Goal: Transaction & Acquisition: Purchase product/service

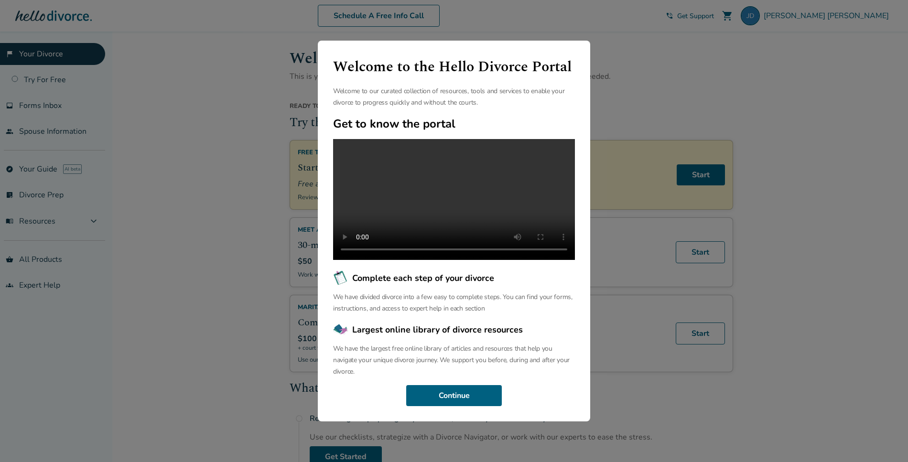
click at [101, 301] on div "Welcome to the Hello Divorce Portal Welcome to our curated collection of resour…" at bounding box center [454, 231] width 908 height 462
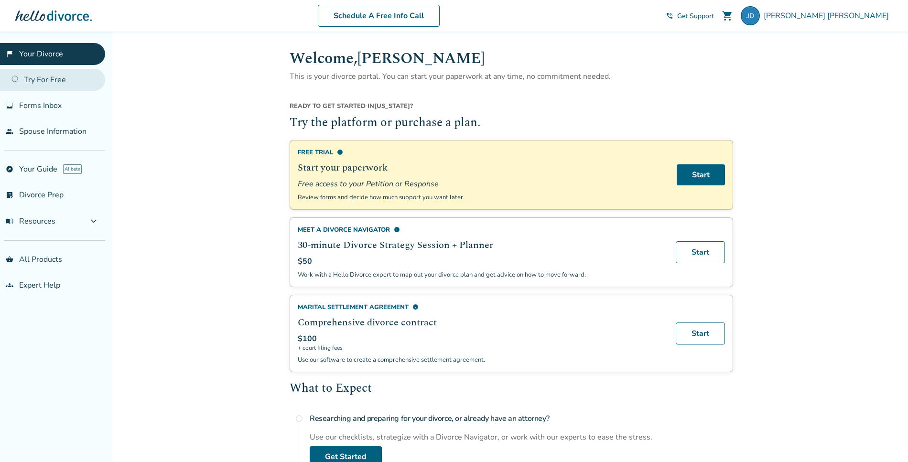
click at [48, 82] on link "Try For Free" at bounding box center [52, 80] width 105 height 22
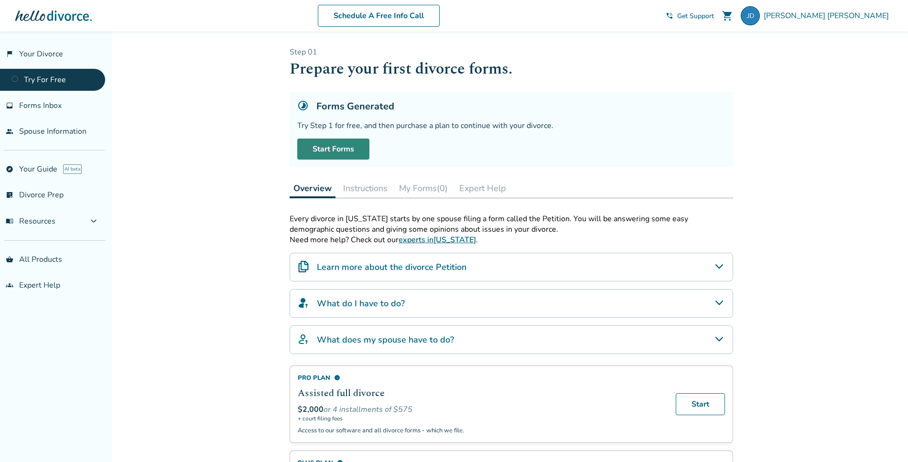
click at [341, 152] on link "Start Forms" at bounding box center [333, 149] width 72 height 21
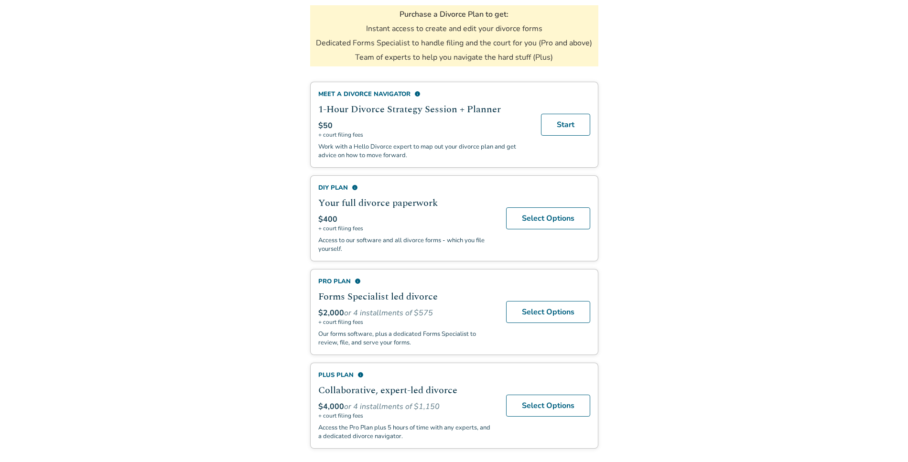
scroll to position [169, 0]
click at [535, 314] on link "Select Options" at bounding box center [548, 310] width 84 height 22
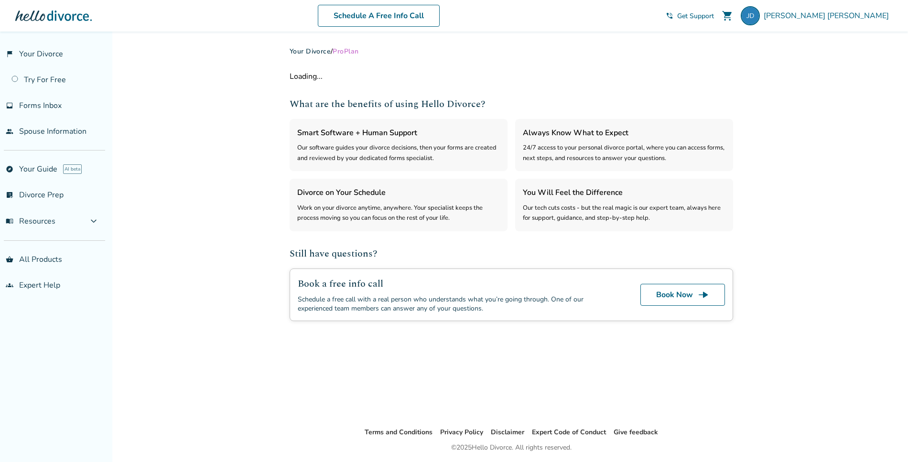
select select "***"
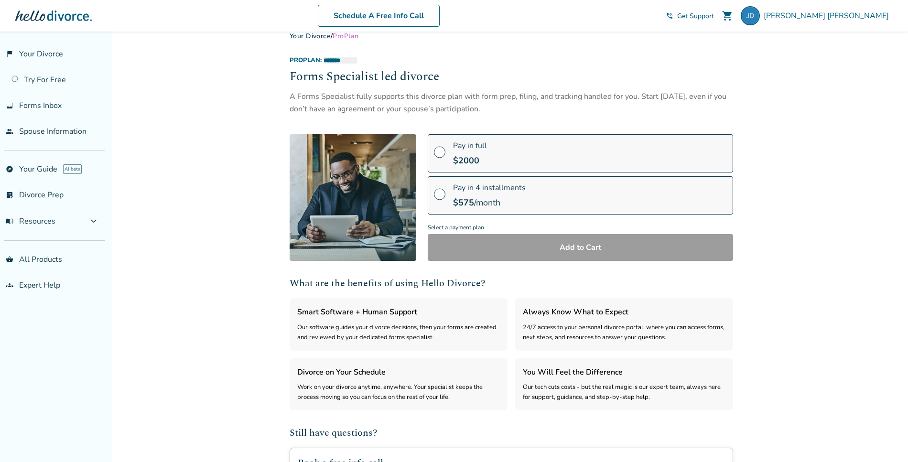
scroll to position [14, 0]
click at [438, 154] on span at bounding box center [439, 156] width 11 height 11
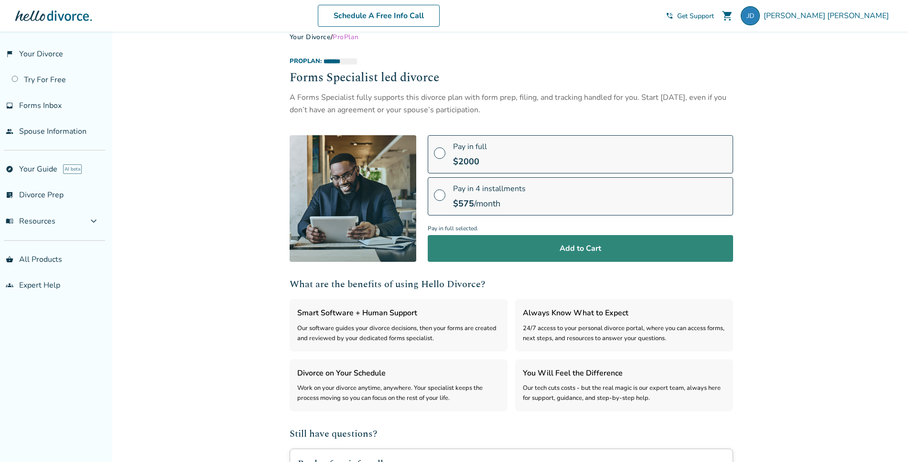
click at [572, 244] on button "Add to Cart" at bounding box center [580, 248] width 305 height 27
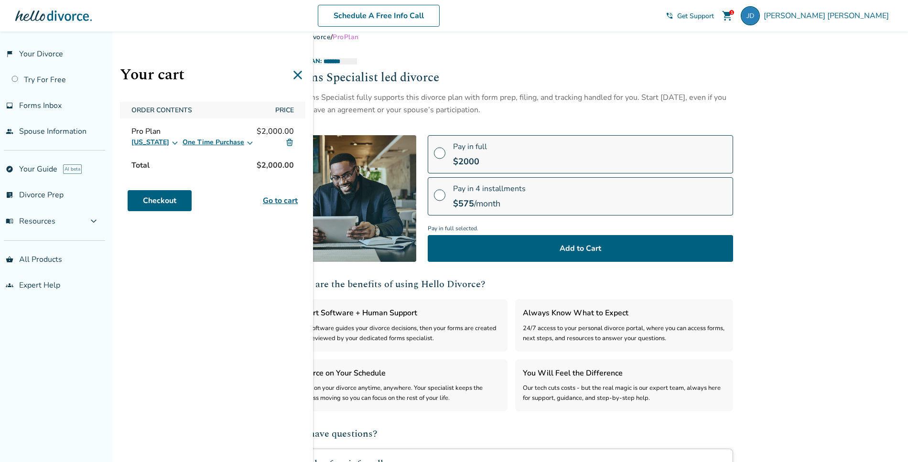
click at [246, 145] on icon at bounding box center [250, 143] width 8 height 8
click at [131, 244] on div "Your cart Order Contents Price Pro Plan $2,000.00 California One Time Purchase …" at bounding box center [212, 263] width 201 height 462
click at [150, 203] on link "Checkout" at bounding box center [160, 200] width 64 height 21
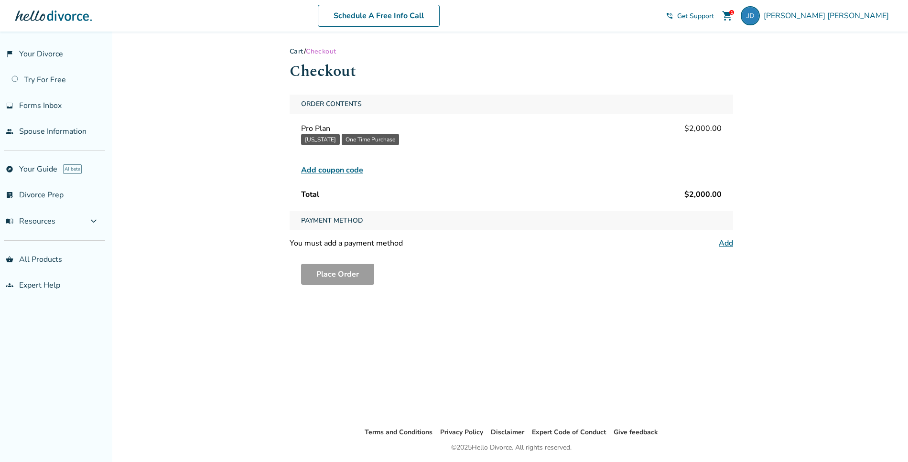
scroll to position [2, 0]
click at [727, 241] on link "Add" at bounding box center [725, 241] width 14 height 11
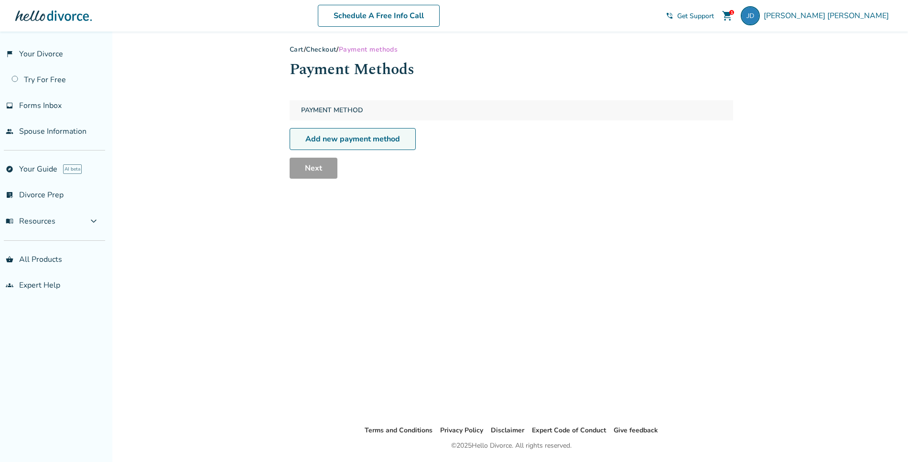
click at [350, 147] on link "Add new payment method" at bounding box center [352, 139] width 126 height 22
select select "**"
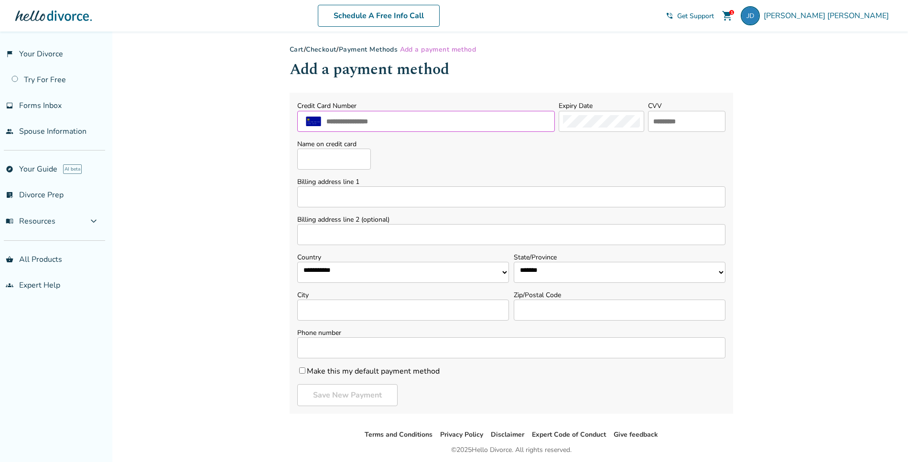
click at [328, 123] on input "text" at bounding box center [437, 121] width 225 height 12
type input "**********"
click at [652, 121] on input "text" at bounding box center [686, 121] width 69 height 12
type input "***"
click at [329, 159] on input "Name on credit card" at bounding box center [334, 159] width 74 height 21
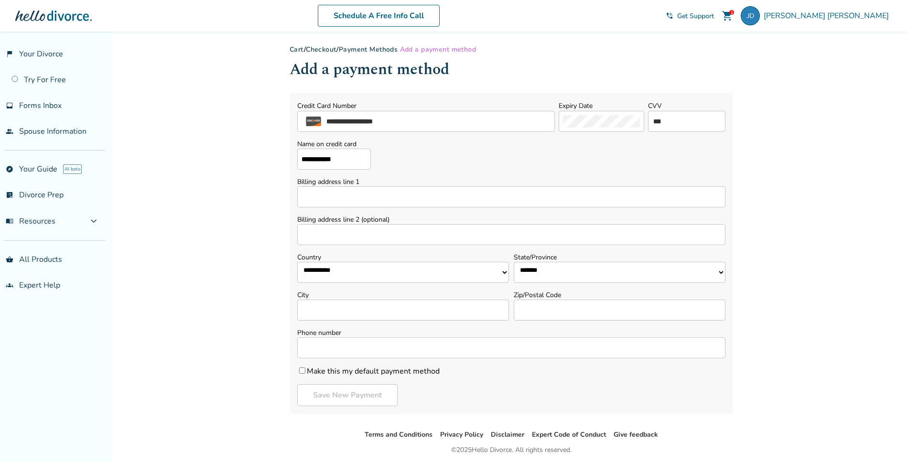
type input "**********"
click at [315, 200] on input "Billing address line 1" at bounding box center [511, 196] width 428 height 21
type input "**********"
click at [552, 276] on select "**********" at bounding box center [619, 272] width 212 height 21
select select "**"
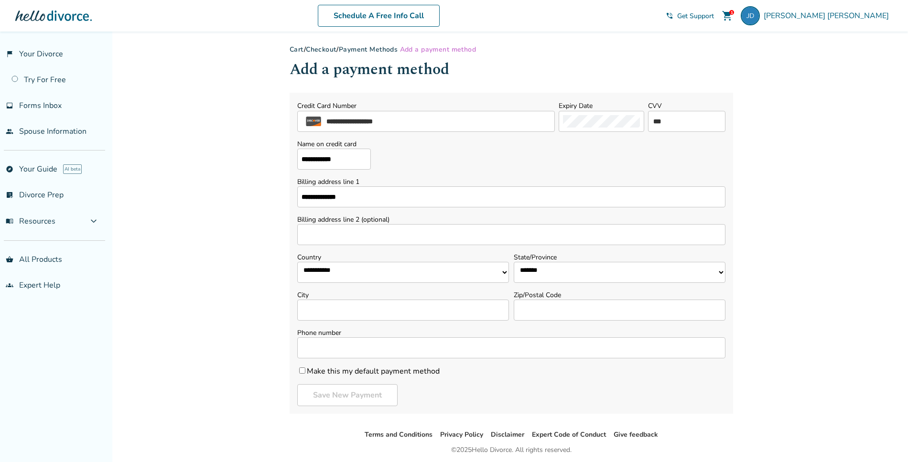
click at [398, 316] on input "City" at bounding box center [403, 309] width 212 height 21
type input "*******"
type input "*****"
click at [346, 348] on input "Phone number" at bounding box center [511, 347] width 428 height 21
type input "**********"
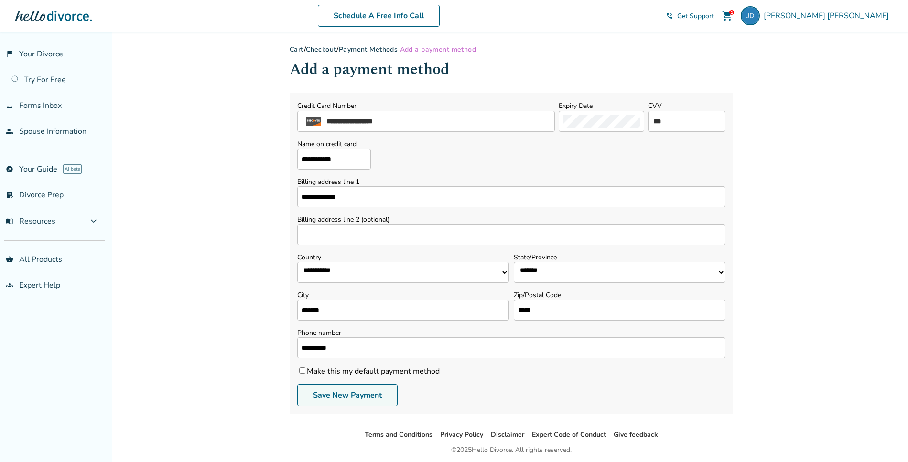
click at [318, 393] on button "Save New Payment" at bounding box center [347, 395] width 100 height 22
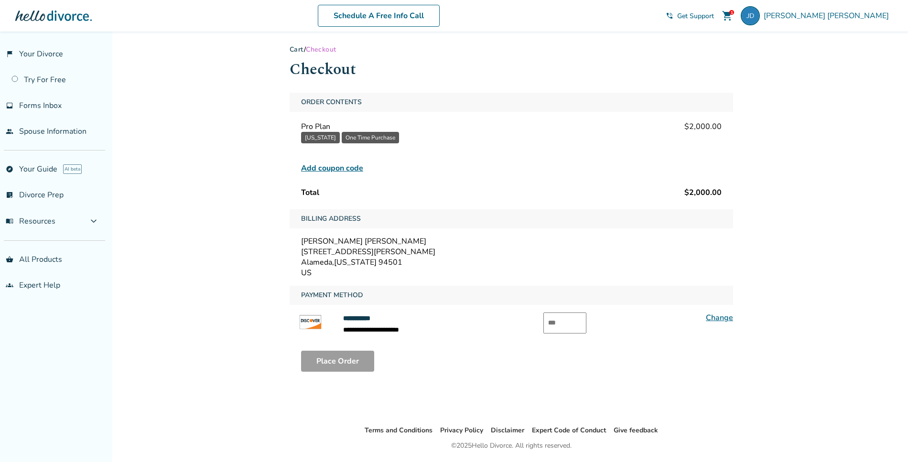
click at [555, 323] on input "text" at bounding box center [564, 322] width 43 height 21
type input "***"
click at [356, 364] on button "Place Order" at bounding box center [337, 361] width 73 height 21
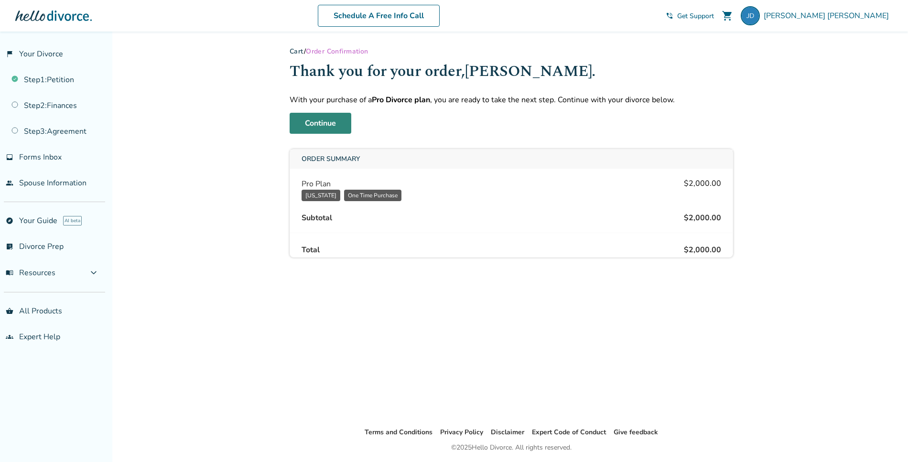
click at [315, 124] on link "Continue" at bounding box center [320, 123] width 62 height 21
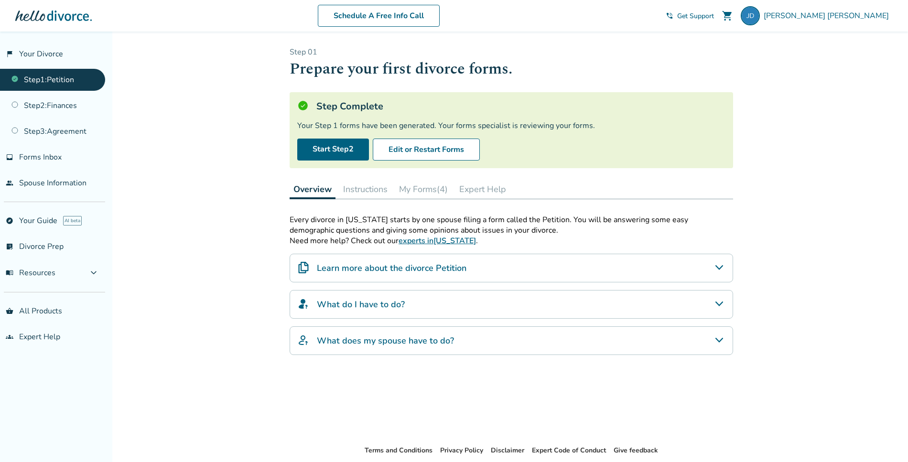
click at [407, 188] on button "My Forms (4)" at bounding box center [423, 189] width 56 height 19
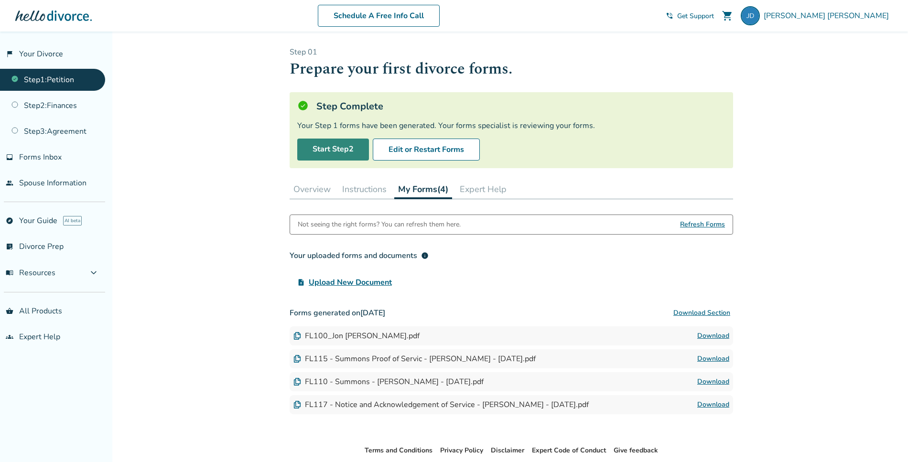
click at [335, 147] on link "Start Step 2" at bounding box center [333, 150] width 72 height 22
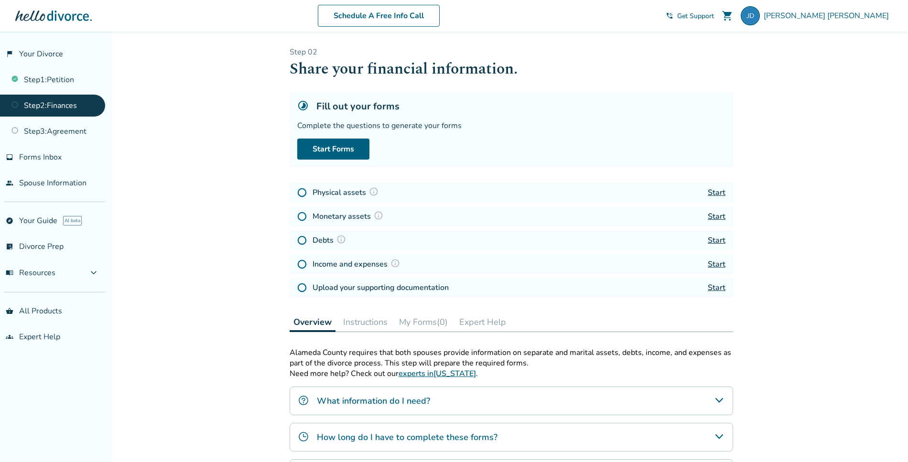
click at [302, 193] on img at bounding box center [302, 193] width 10 height 10
click at [373, 191] on img at bounding box center [374, 192] width 10 height 10
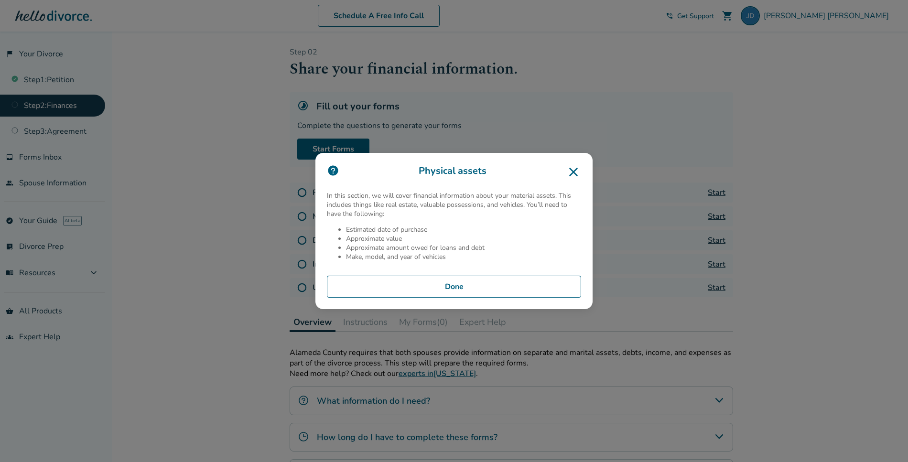
click at [575, 172] on icon at bounding box center [573, 171] width 15 height 15
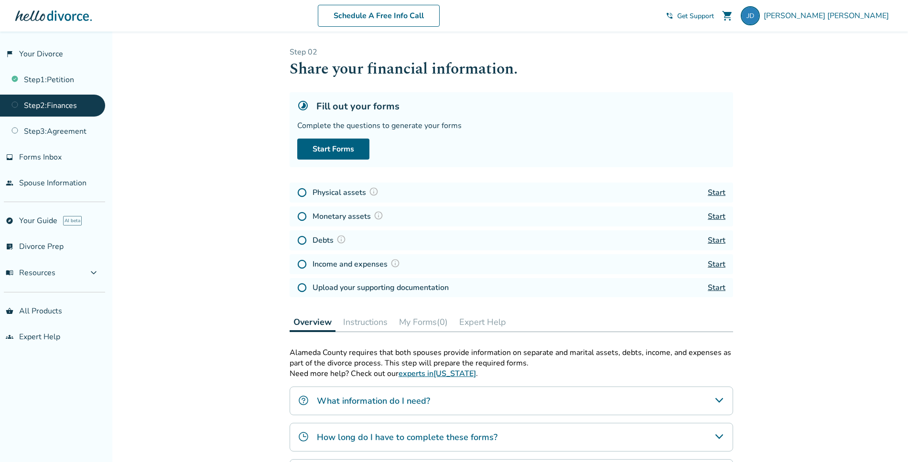
click at [376, 213] on img at bounding box center [379, 216] width 10 height 10
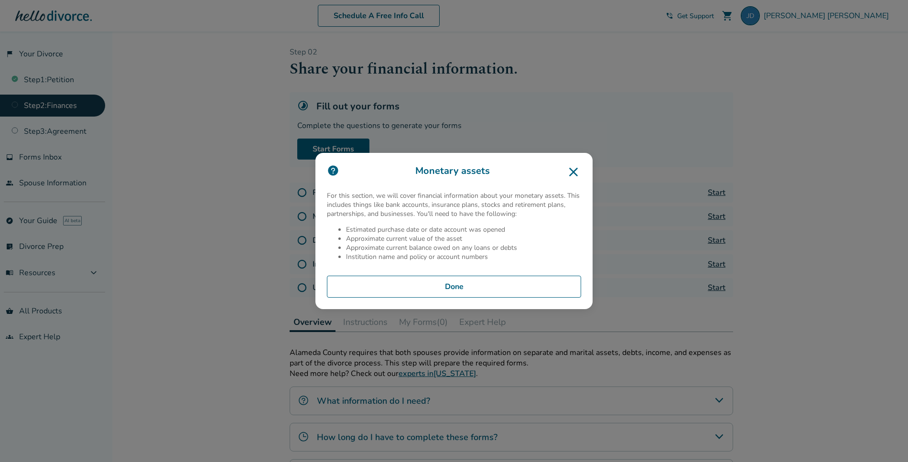
click at [150, 144] on div "Monetary assets For this section, we will cover financial information about you…" at bounding box center [454, 231] width 908 height 462
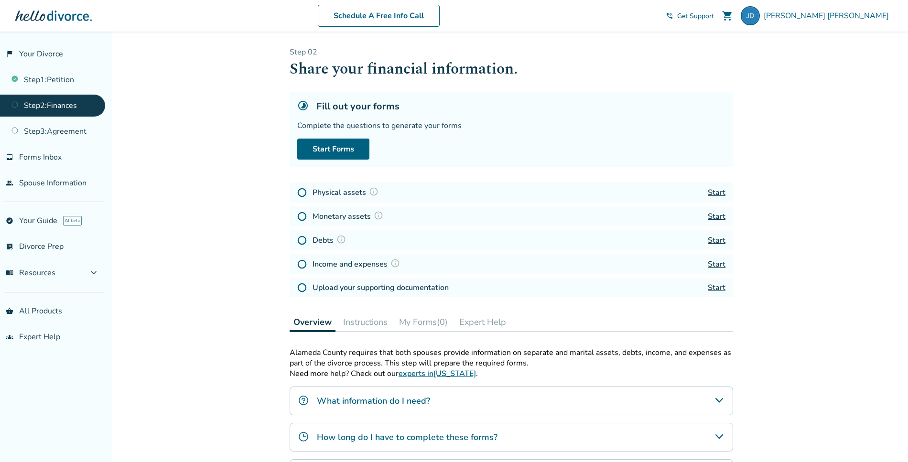
click at [394, 264] on img at bounding box center [395, 263] width 10 height 10
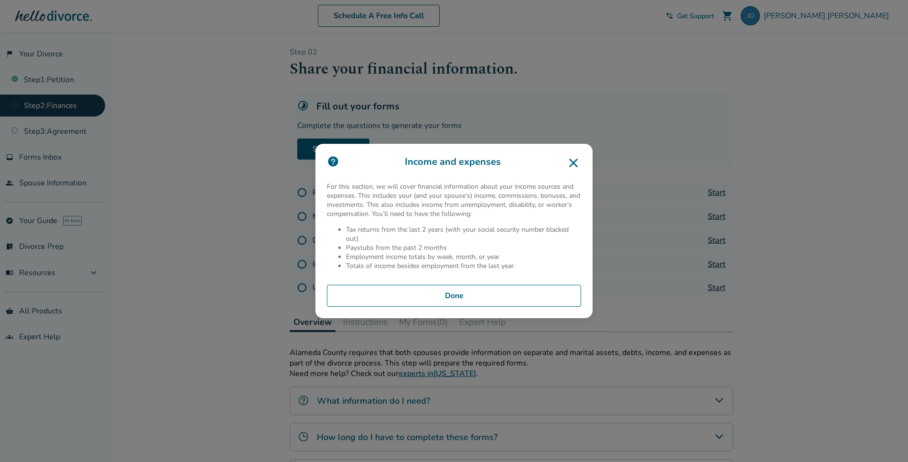
click at [574, 163] on icon at bounding box center [573, 162] width 15 height 15
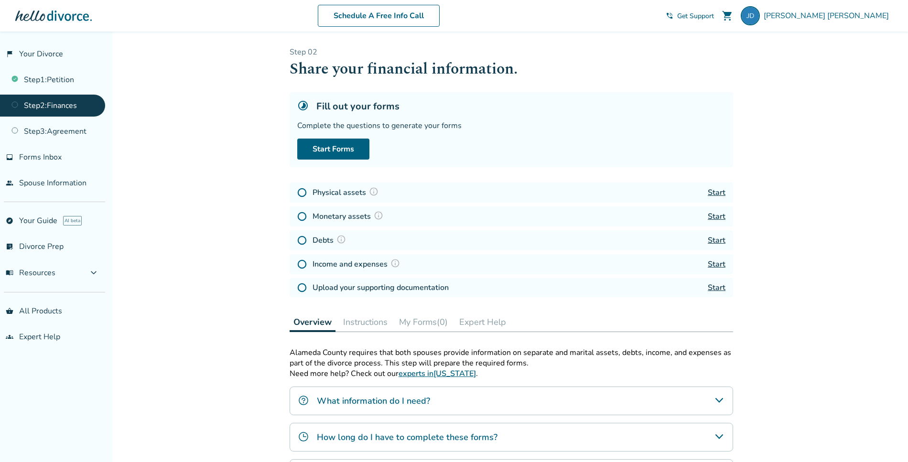
click at [341, 239] on img at bounding box center [341, 240] width 10 height 10
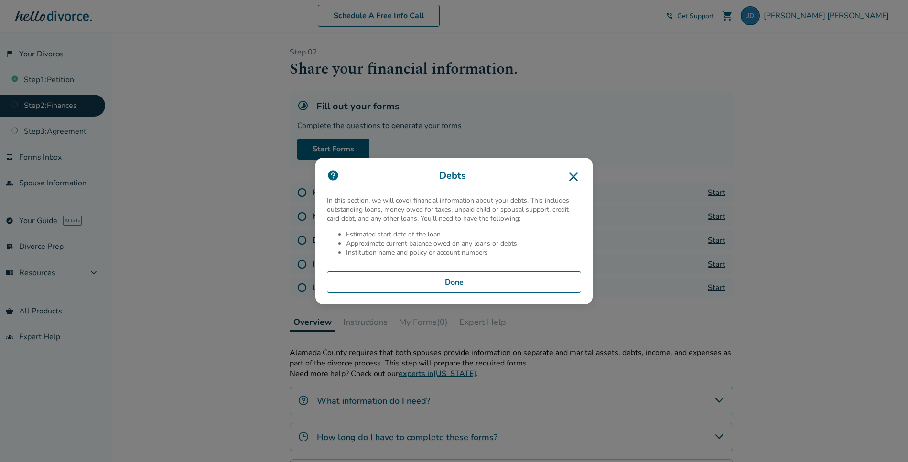
click at [577, 176] on icon at bounding box center [573, 176] width 9 height 9
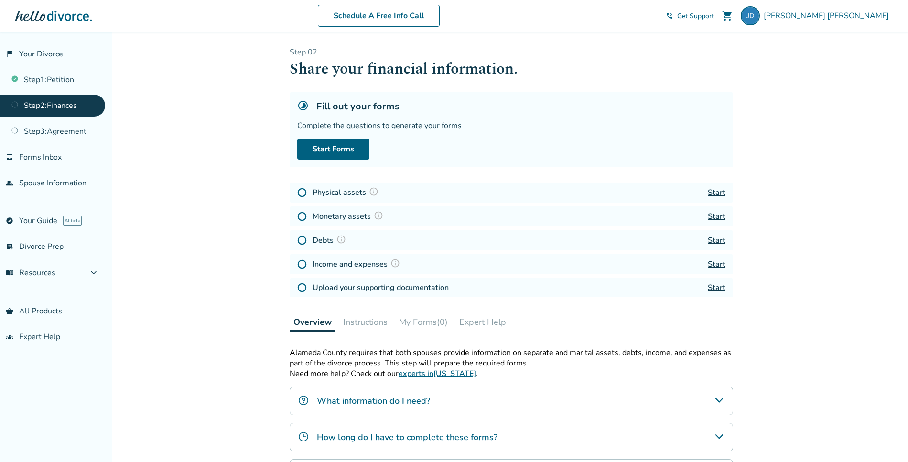
click at [396, 263] on img at bounding box center [395, 263] width 10 height 10
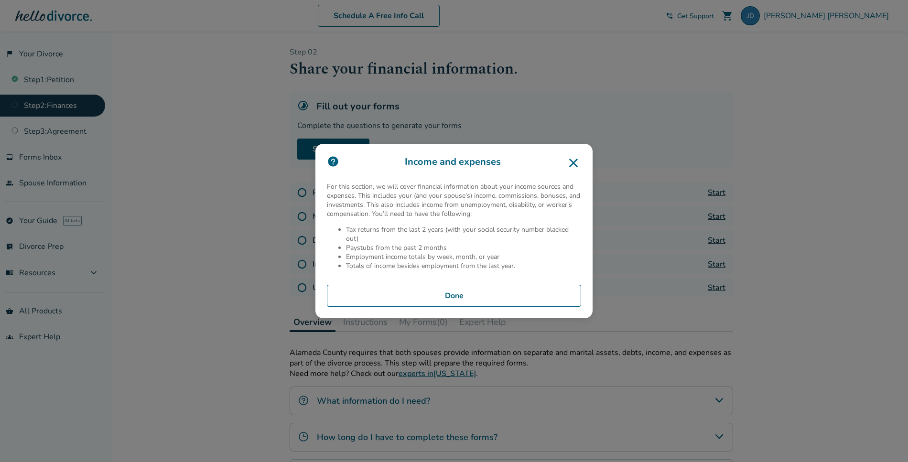
click at [581, 164] on icon at bounding box center [573, 162] width 15 height 15
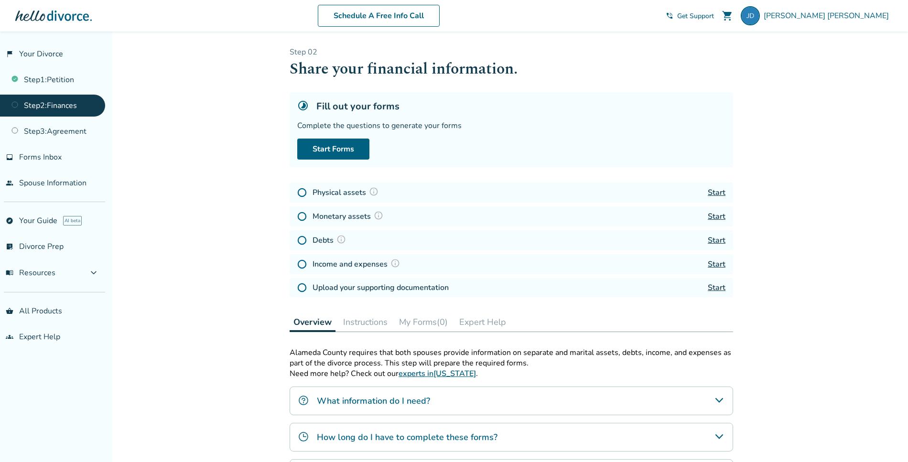
click at [377, 214] on img at bounding box center [379, 216] width 10 height 10
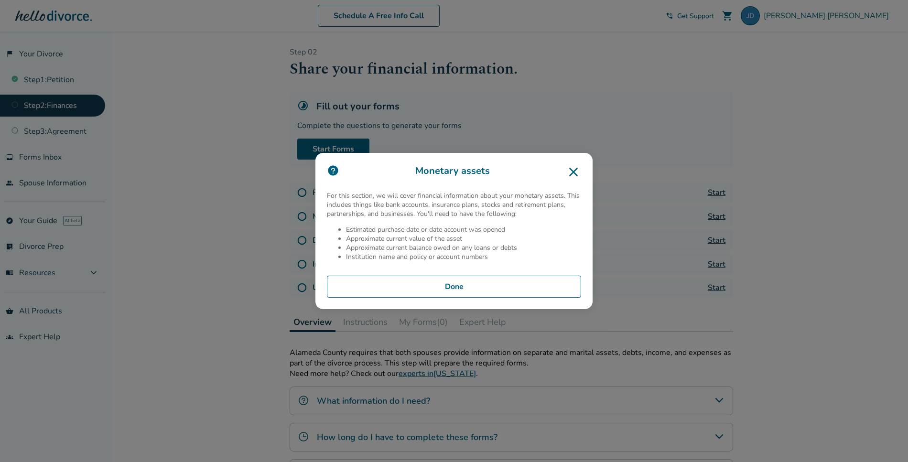
click at [579, 172] on icon at bounding box center [573, 171] width 15 height 15
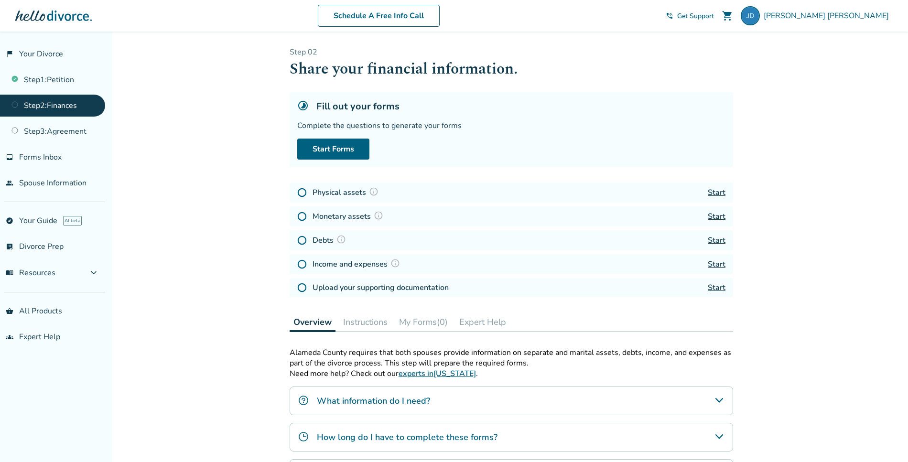
click at [246, 242] on div "Added to cart Step 0 2 Share your financial information. Fill out your forms Co…" at bounding box center [454, 341] width 908 height 619
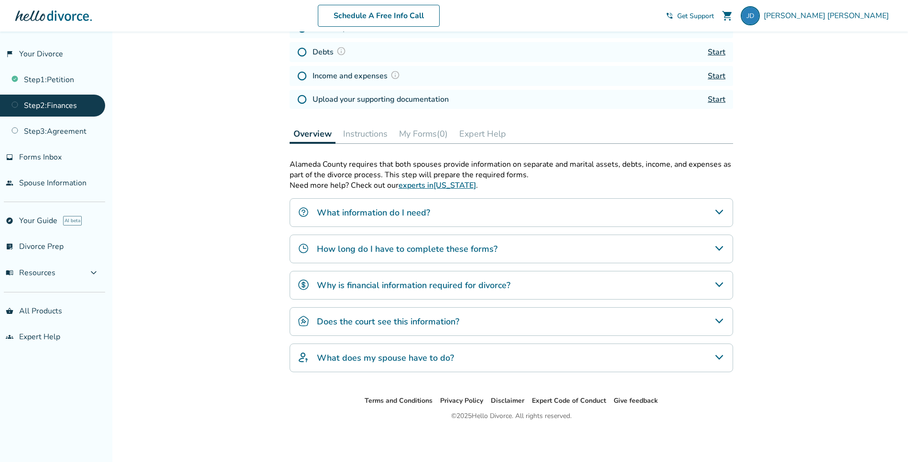
click at [344, 246] on h4 "How long do I have to complete these forms?" at bounding box center [407, 249] width 181 height 12
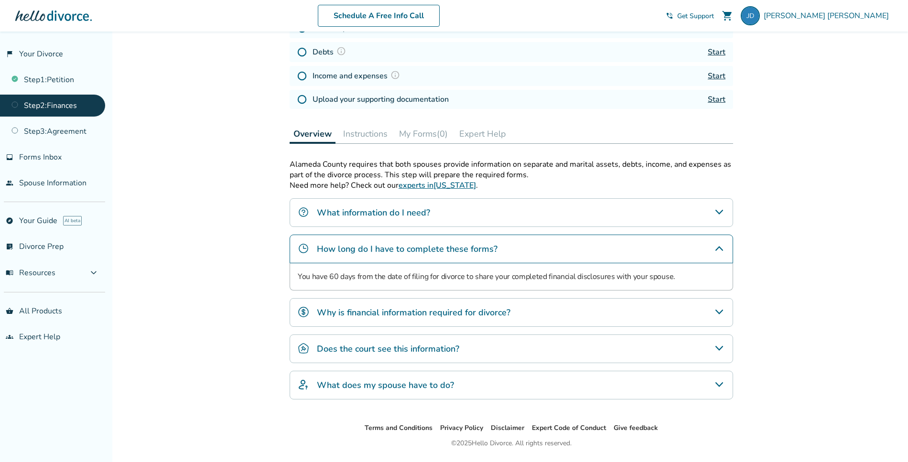
click at [341, 246] on h4 "How long do I have to complete these forms?" at bounding box center [407, 249] width 181 height 12
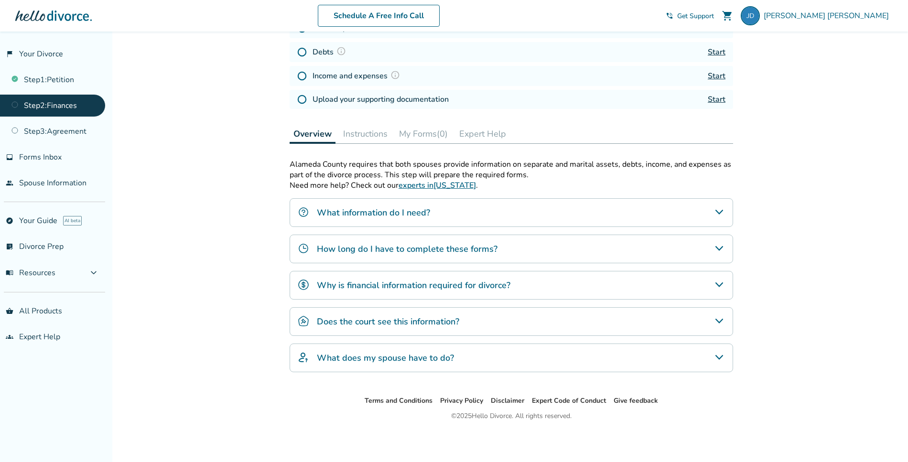
click at [350, 216] on h4 "What information do I need?" at bounding box center [373, 212] width 113 height 12
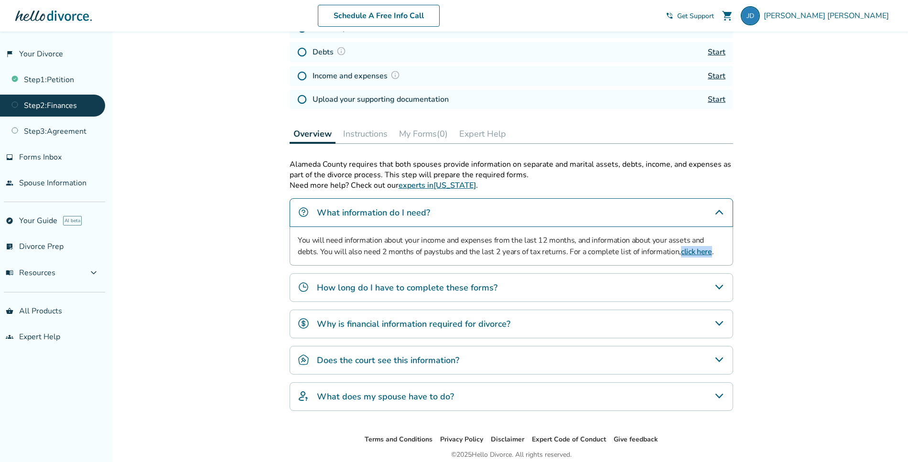
click at [372, 321] on h4 "Why is financial information required for divorce?" at bounding box center [413, 324] width 193 height 12
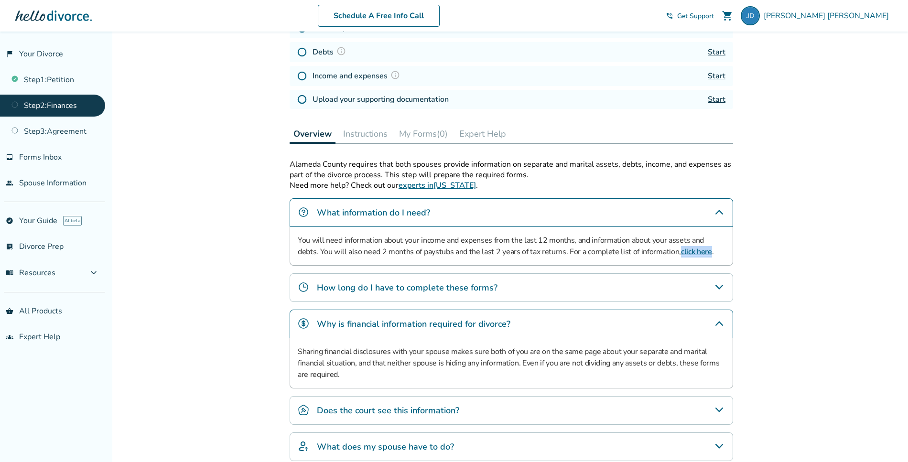
click at [372, 321] on h4 "Why is financial information required for divorce?" at bounding box center [413, 324] width 193 height 12
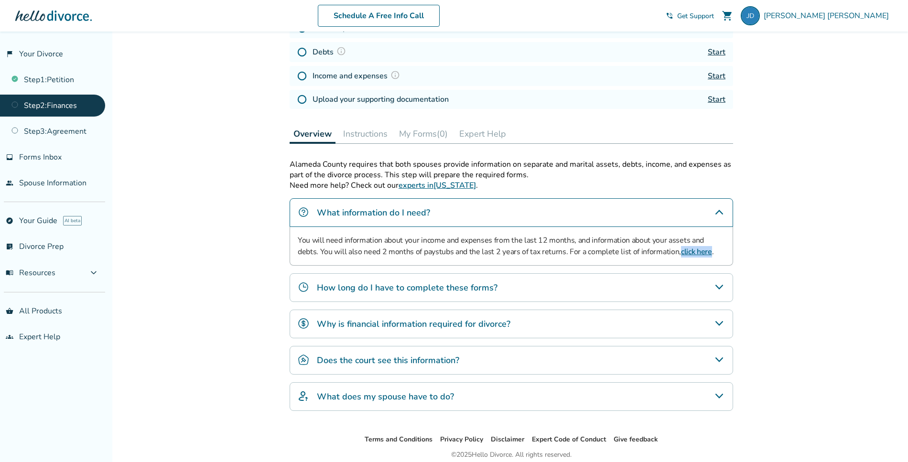
click at [360, 360] on h4 "Does the court see this information?" at bounding box center [388, 360] width 142 height 12
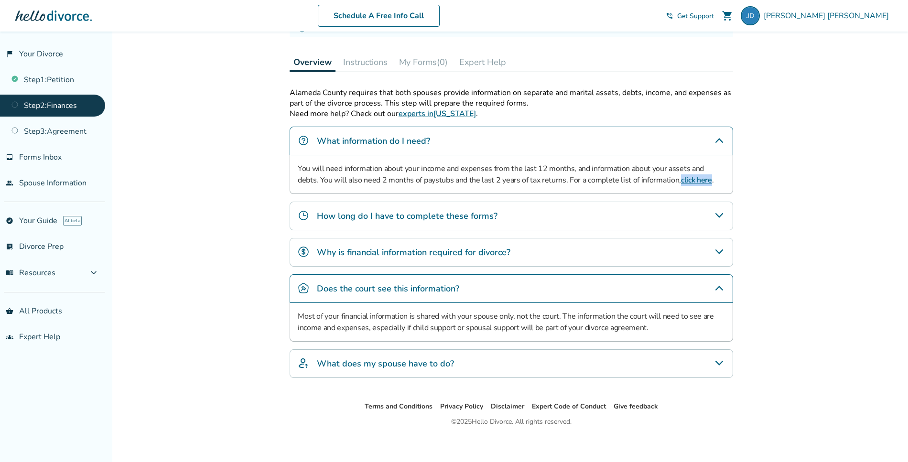
scroll to position [266, 0]
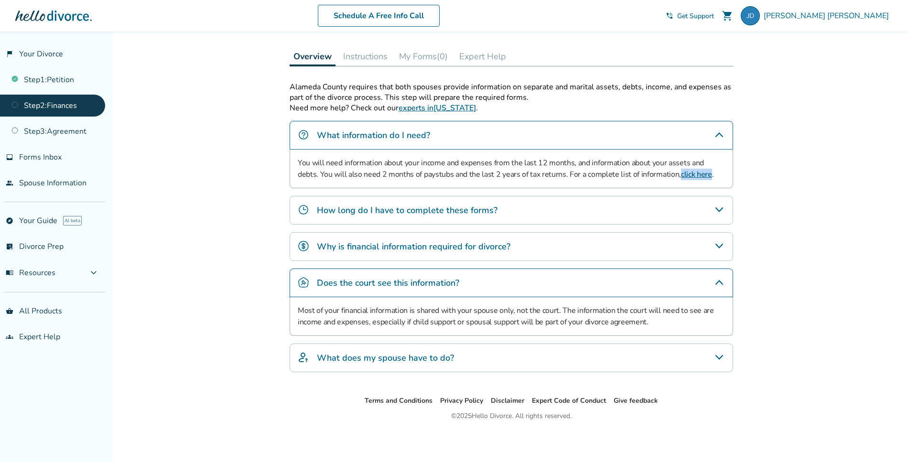
click at [363, 353] on h4 "What does my spouse have to do?" at bounding box center [385, 358] width 137 height 12
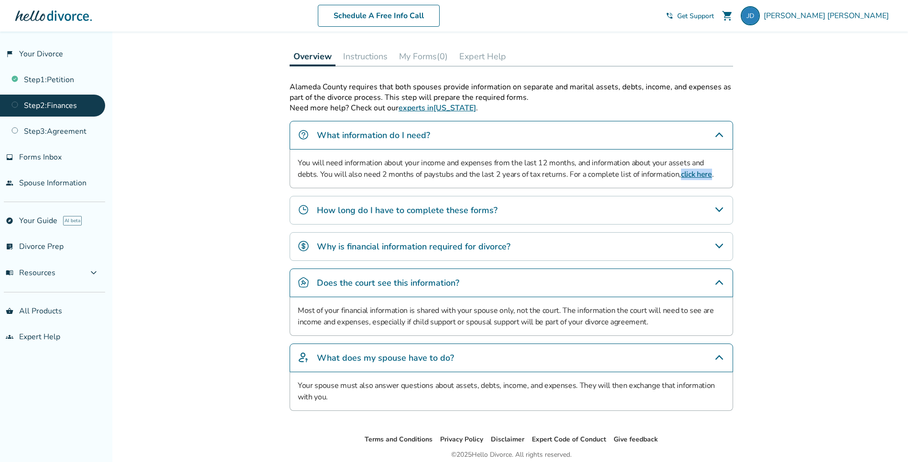
click at [325, 357] on h4 "What does my spouse have to do?" at bounding box center [385, 358] width 137 height 12
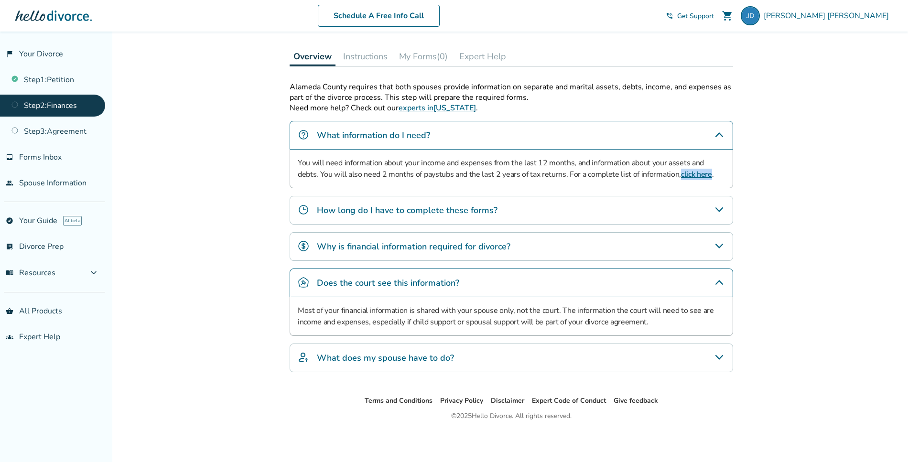
click at [341, 283] on h4 "Does the court see this information?" at bounding box center [388, 283] width 142 height 12
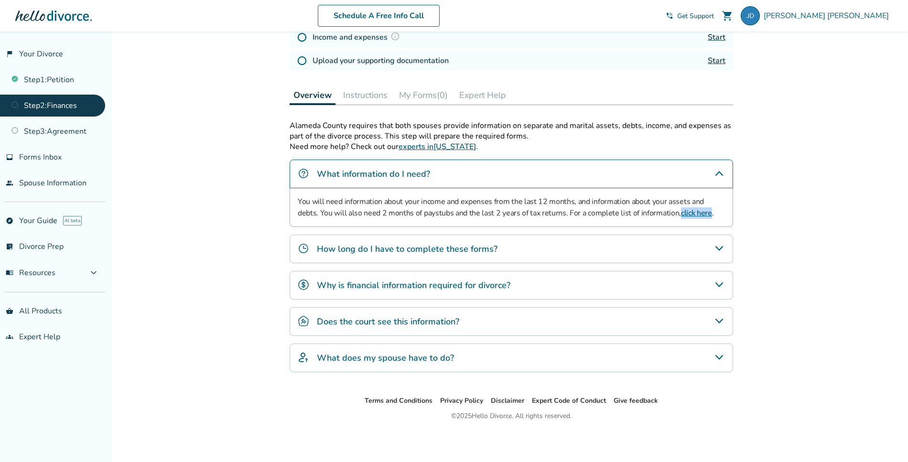
scroll to position [227, 0]
click at [244, 269] on div "Added to cart Step 0 2 Share your financial information. Fill out your forms Co…" at bounding box center [454, 133] width 908 height 657
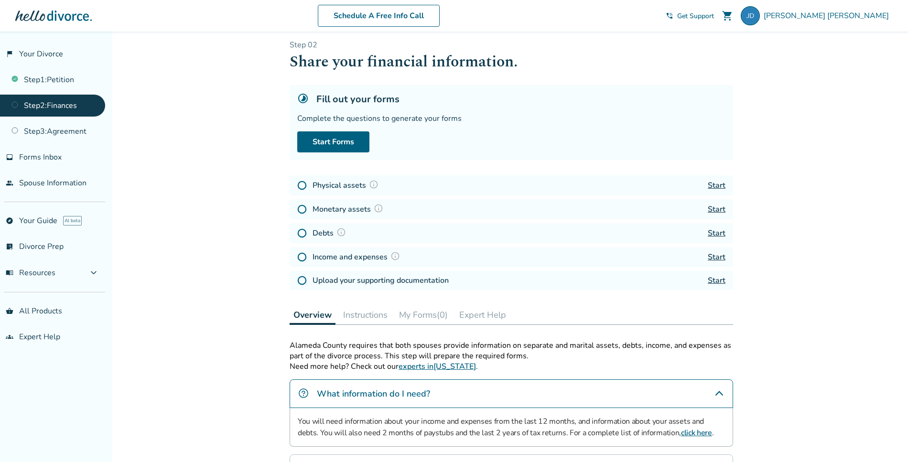
scroll to position [0, 0]
